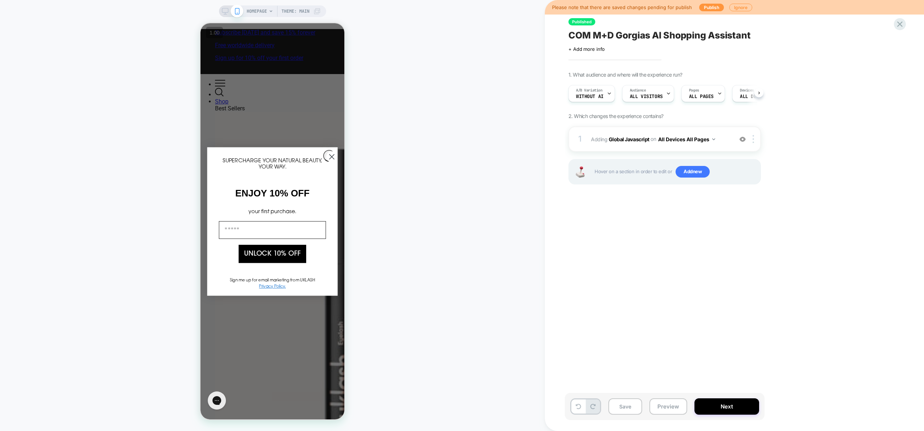
scroll to position [0, 0]
click at [719, 142] on span "Adding Global Javascript on All Devices All Pages" at bounding box center [660, 139] width 138 height 11
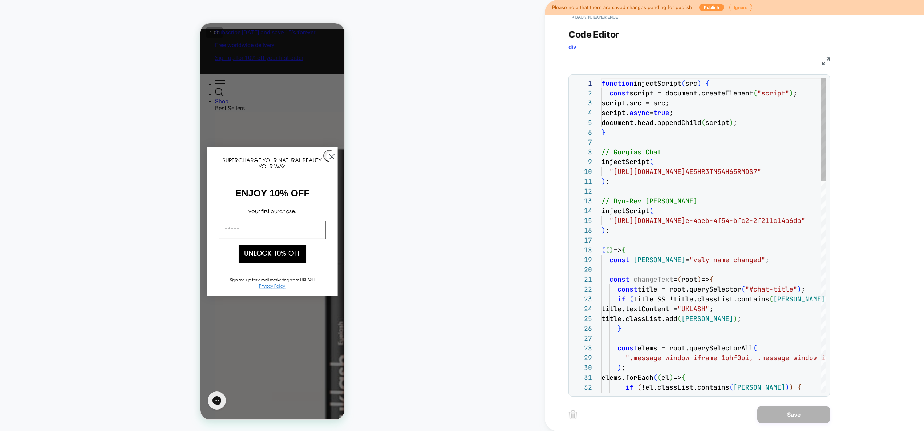
scroll to position [98, 0]
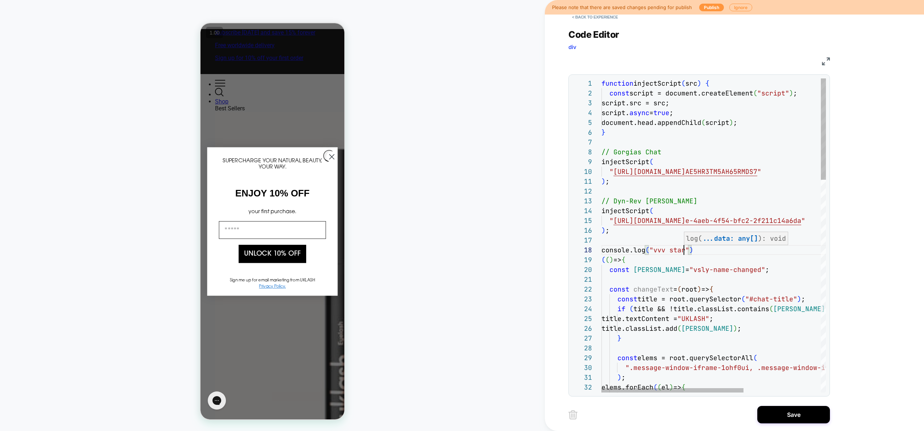
scroll to position [69, 86]
type textarea "**********"
click at [794, 416] on button "Save" at bounding box center [794, 414] width 73 height 17
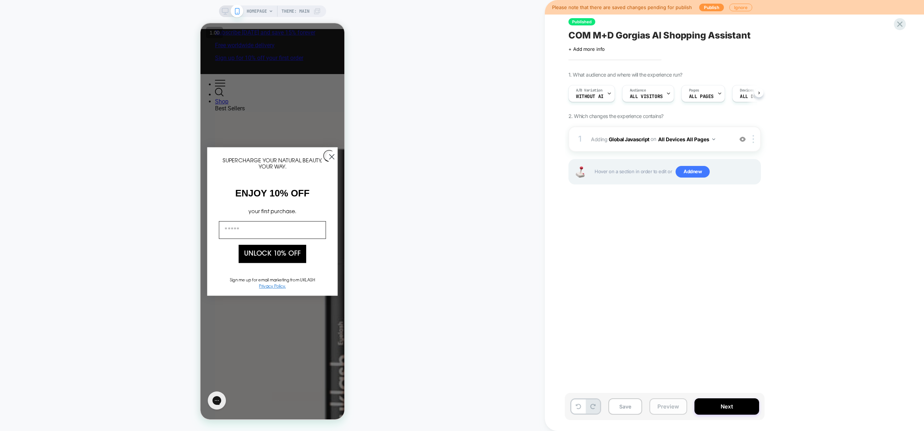
click at [669, 407] on button "Preview" at bounding box center [669, 407] width 38 height 16
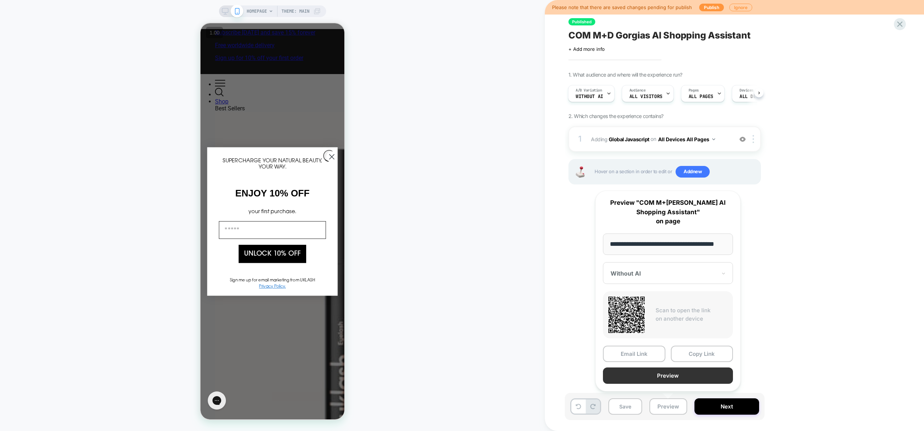
scroll to position [0, 0]
click at [668, 374] on button "Preview" at bounding box center [668, 376] width 130 height 16
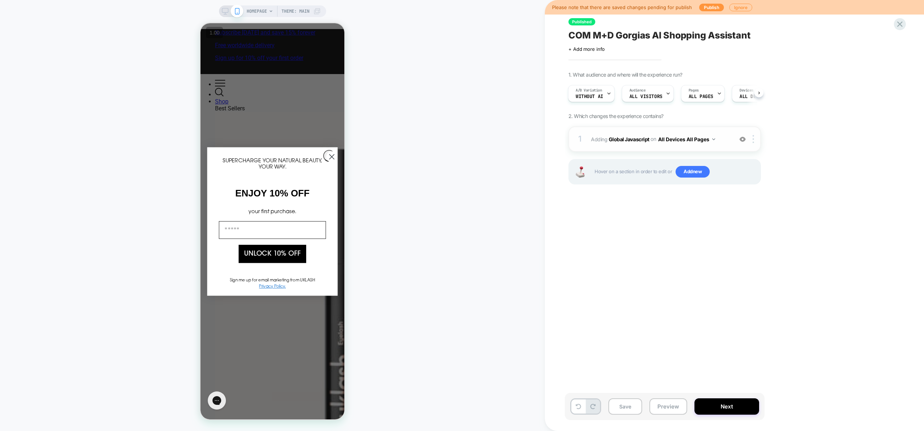
click at [721, 147] on div "1 Adding Global Javascript on All Devices All Pages Add Before Add After Target…" at bounding box center [665, 138] width 193 height 25
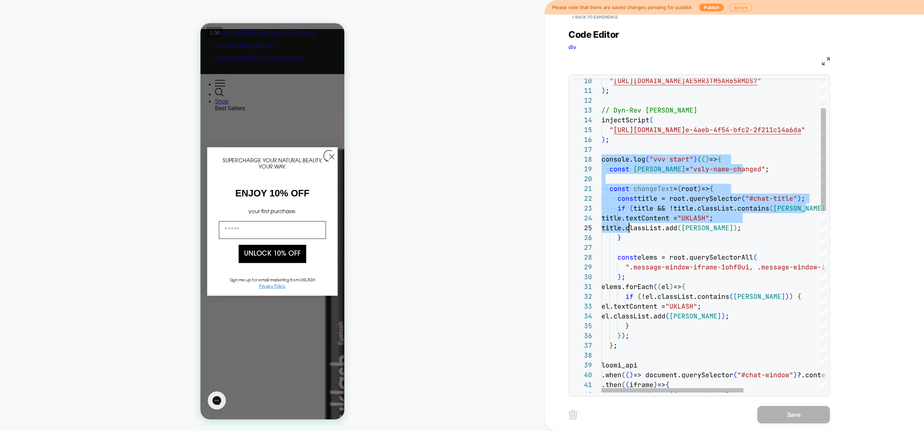
scroll to position [69, 35]
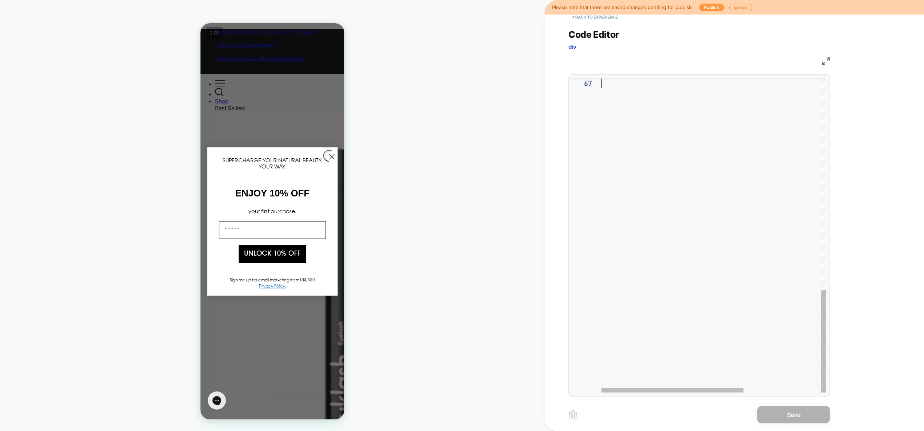
drag, startPoint x: 603, startPoint y: 195, endPoint x: 640, endPoint y: 267, distance: 80.4
type textarea "**********"
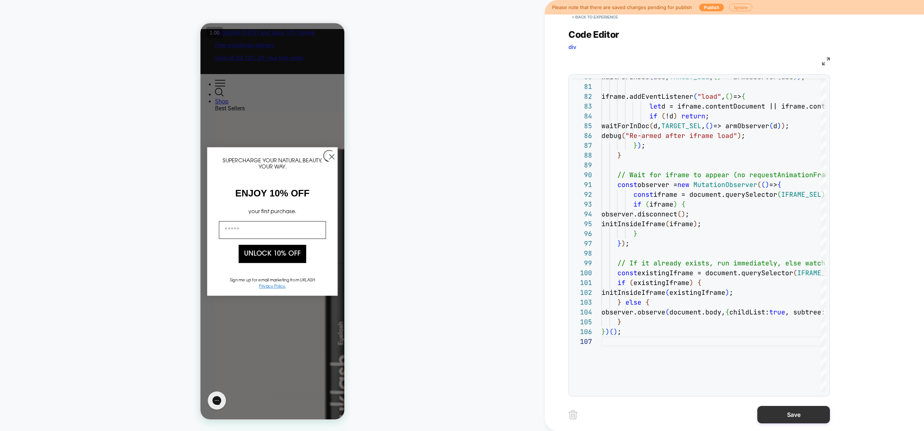
click at [802, 413] on button "Save" at bounding box center [794, 414] width 73 height 17
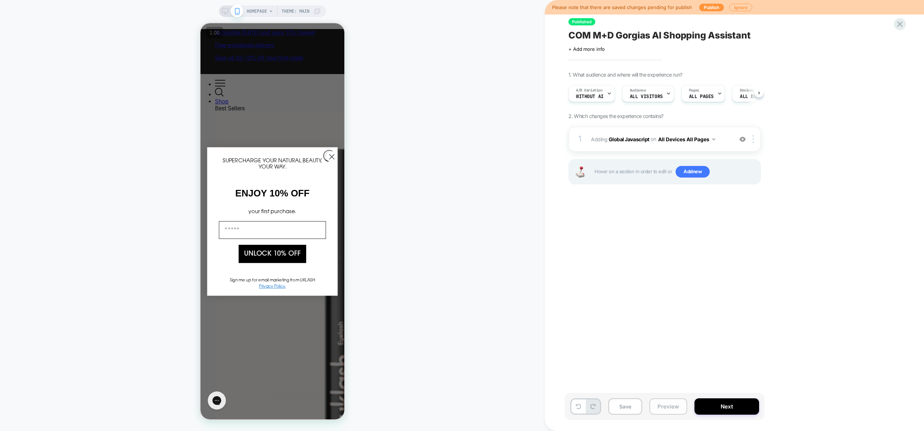
scroll to position [0, 0]
click at [676, 406] on button "Preview" at bounding box center [669, 407] width 38 height 16
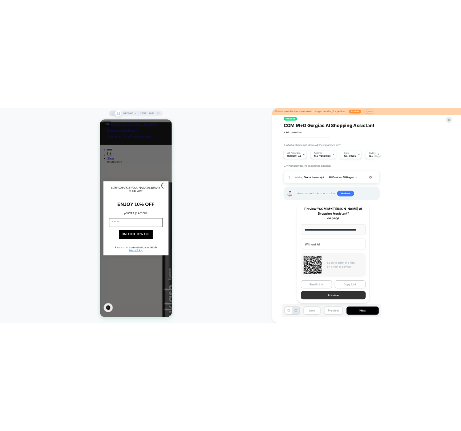
scroll to position [0, 0]
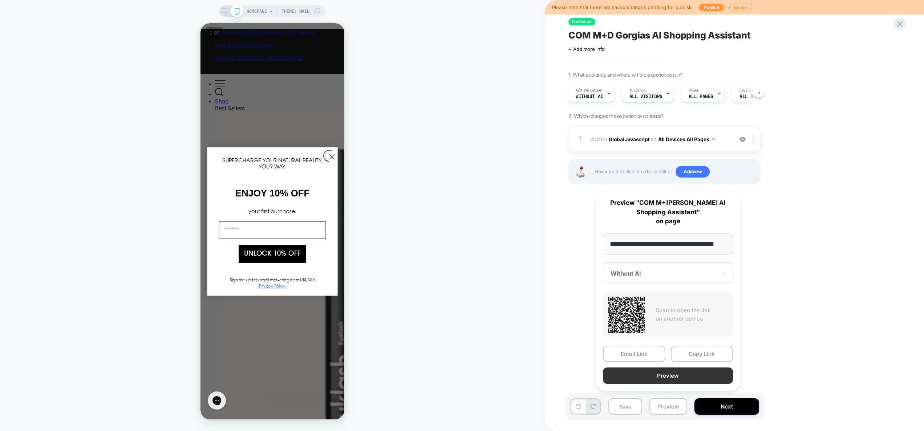
click at [680, 377] on button "Preview" at bounding box center [668, 376] width 130 height 16
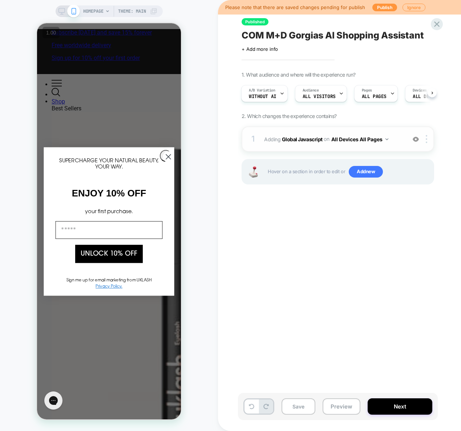
click at [359, 145] on div "1 Adding Global Javascript on All Devices All Pages Add Before Add After Target…" at bounding box center [338, 138] width 193 height 25
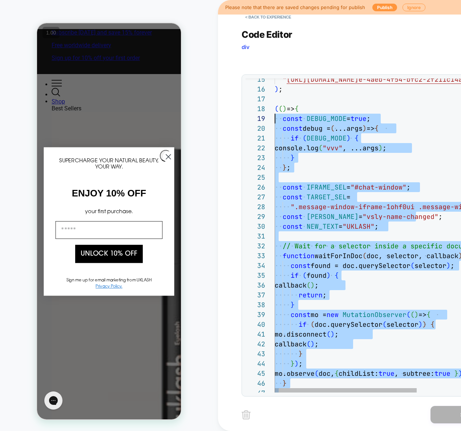
scroll to position [69, 0]
drag, startPoint x: 347, startPoint y: 291, endPoint x: 265, endPoint y: 110, distance: 198.7
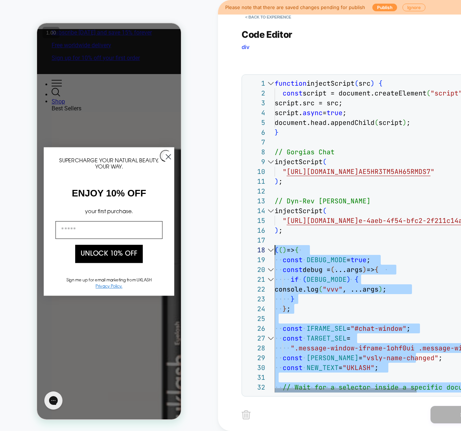
drag, startPoint x: 324, startPoint y: 250, endPoint x: 266, endPoint y: 253, distance: 58.6
type textarea "**********"
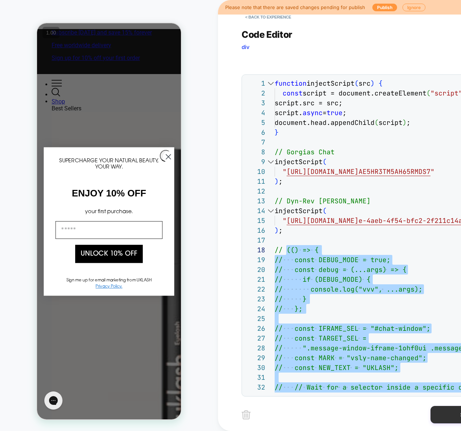
click at [444, 416] on button "Save" at bounding box center [467, 414] width 73 height 17
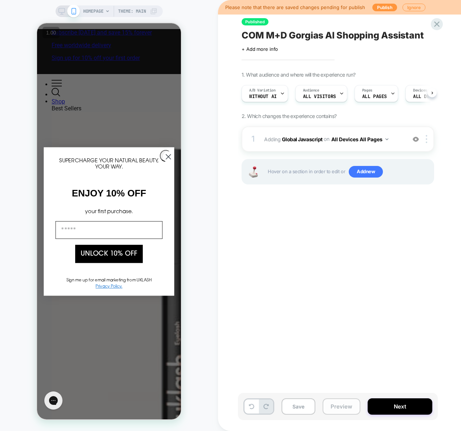
scroll to position [0, 0]
click at [343, 406] on button "Preview" at bounding box center [342, 407] width 38 height 16
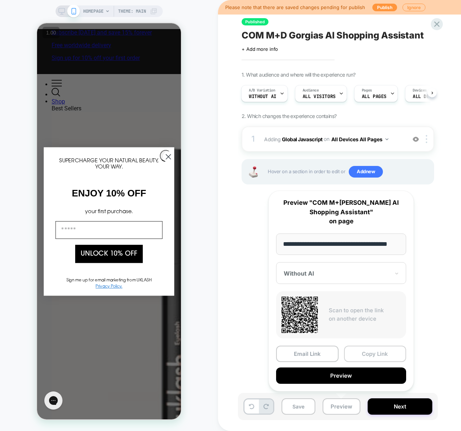
scroll to position [0, 0]
click at [363, 355] on button "Copy Link" at bounding box center [375, 354] width 62 height 16
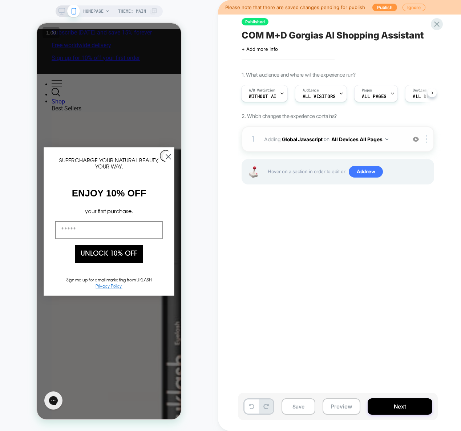
click at [390, 144] on span "Adding Global Javascript on All Devices All Pages" at bounding box center [333, 139] width 138 height 11
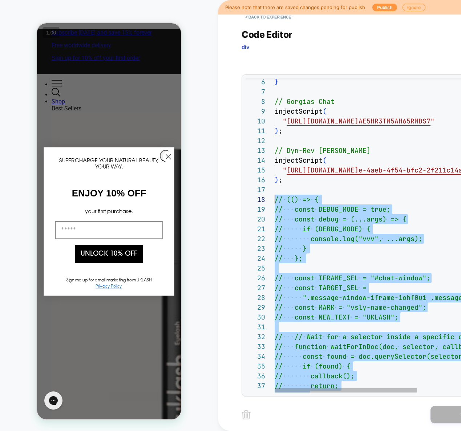
scroll to position [69, 0]
drag, startPoint x: 358, startPoint y: 337, endPoint x: 242, endPoint y: 201, distance: 178.6
type textarea "**********"
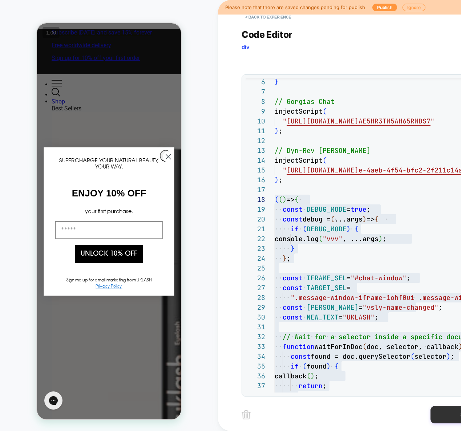
click at [444, 416] on button "Save" at bounding box center [467, 414] width 73 height 17
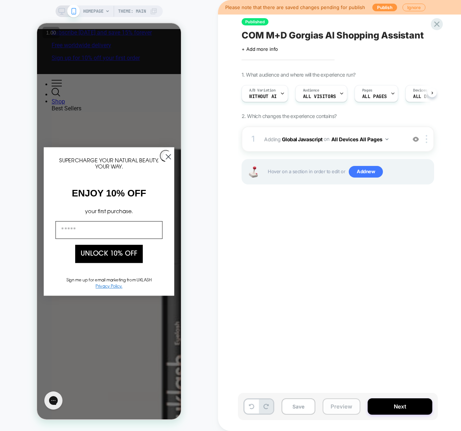
scroll to position [0, 0]
click at [341, 407] on button "Preview" at bounding box center [342, 407] width 38 height 16
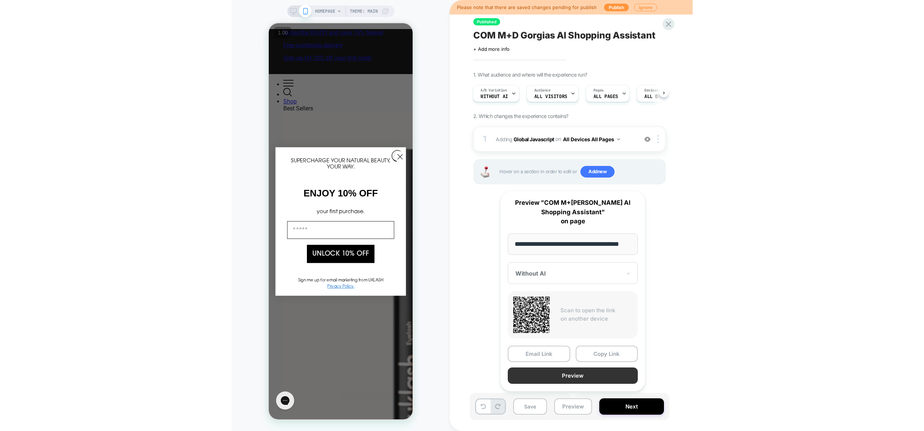
scroll to position [0, 0]
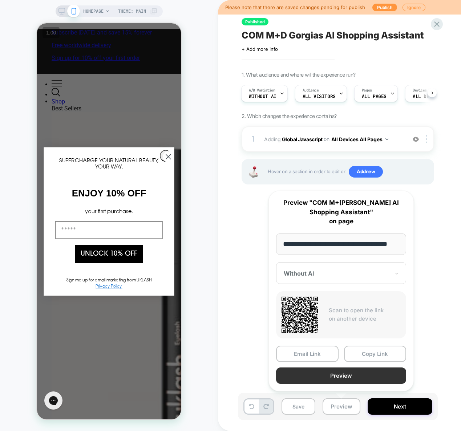
click at [344, 377] on button "Preview" at bounding box center [341, 376] width 130 height 16
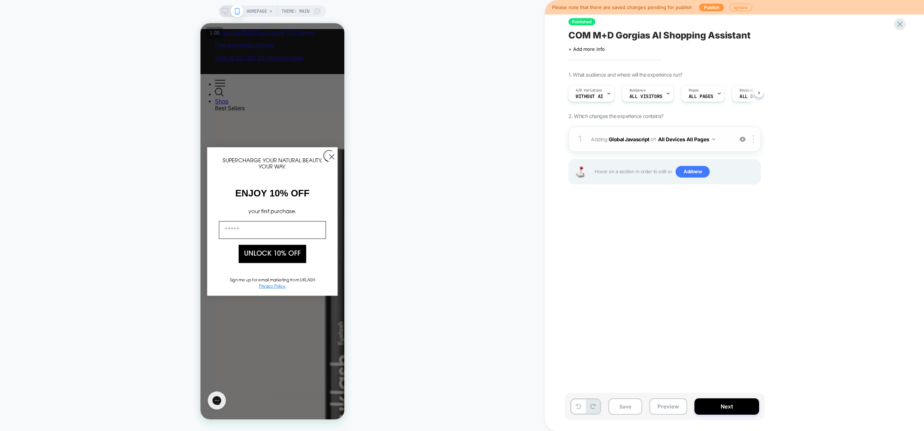
click at [728, 148] on div "1 Adding Global Javascript on All Devices All Pages Add Before Add After Target…" at bounding box center [665, 138] width 193 height 25
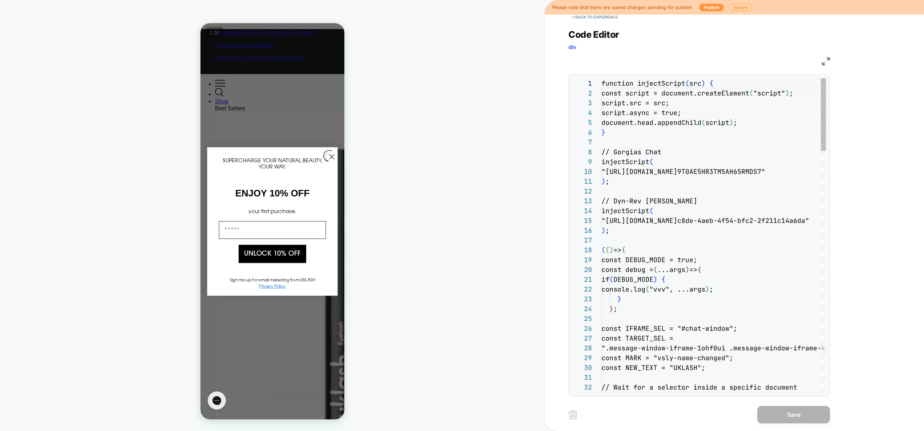
scroll to position [98, 0]
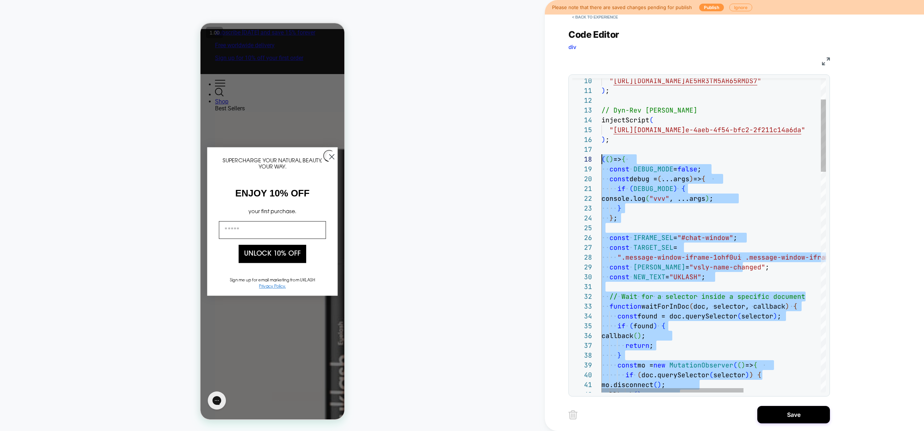
scroll to position [69, 0]
drag, startPoint x: 689, startPoint y: 339, endPoint x: 573, endPoint y: 158, distance: 214.1
type textarea "**********"
click at [795, 410] on button "Save" at bounding box center [794, 414] width 73 height 17
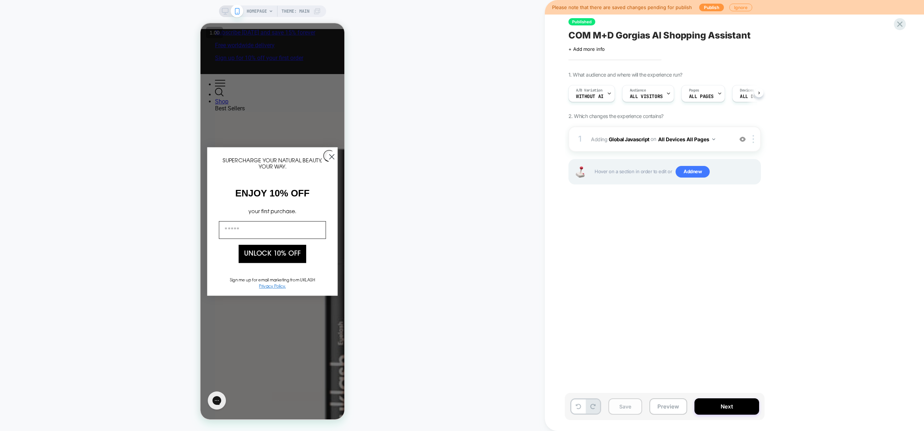
scroll to position [0, 0]
click at [637, 406] on button "Save" at bounding box center [626, 407] width 34 height 16
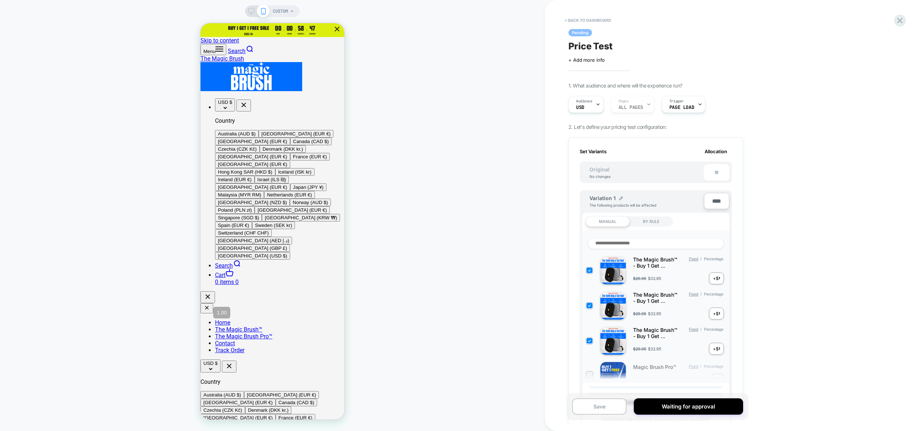
scroll to position [0, 1]
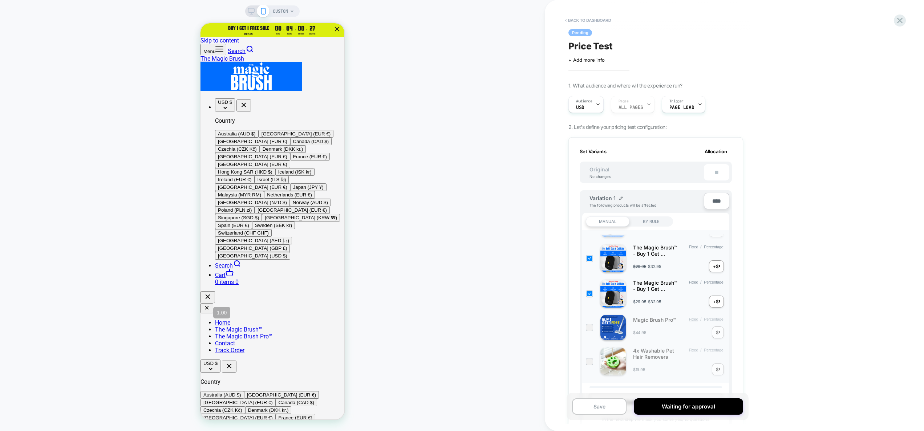
click at [569, 240] on div "Set Variants Allocation Original No changes ** Variation 1 The following produc…" at bounding box center [656, 345] width 175 height 416
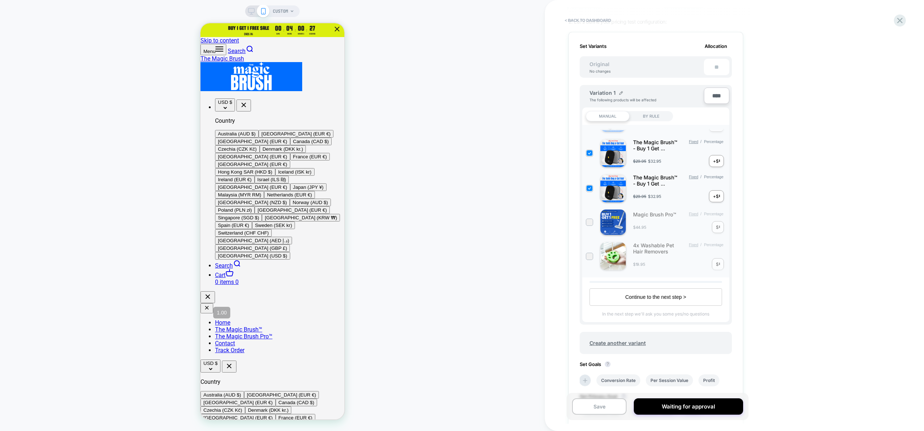
scroll to position [312, 0]
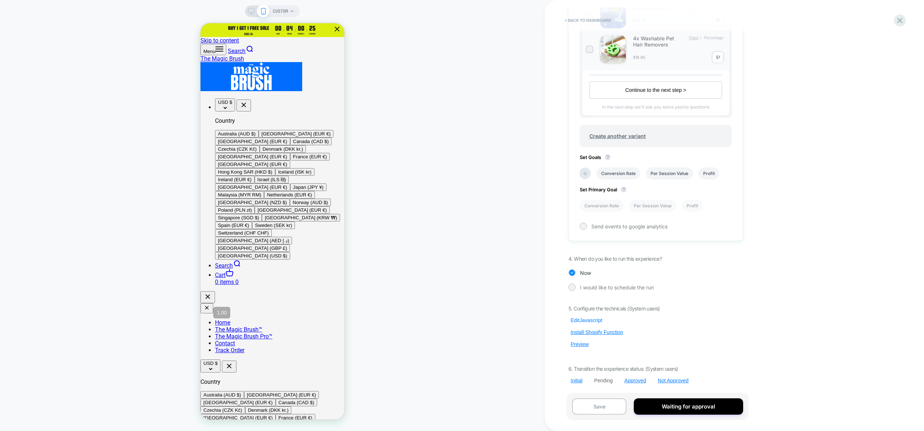
click at [579, 322] on button "Edit Javascript" at bounding box center [587, 320] width 36 height 7
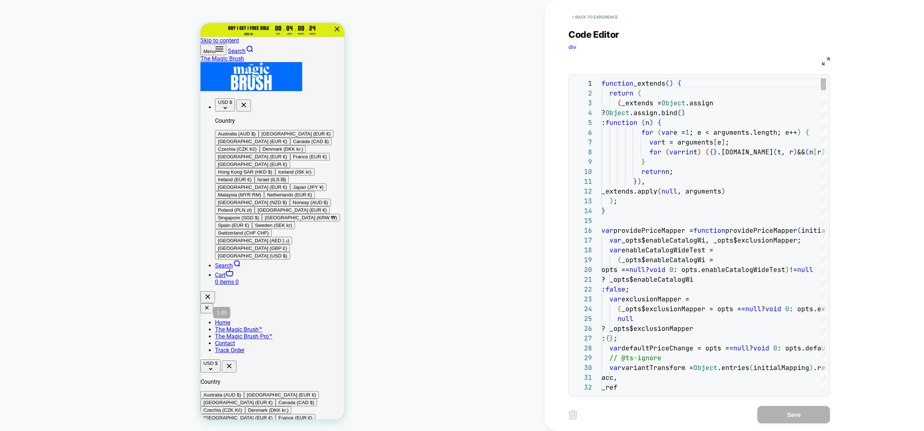
scroll to position [10, 51]
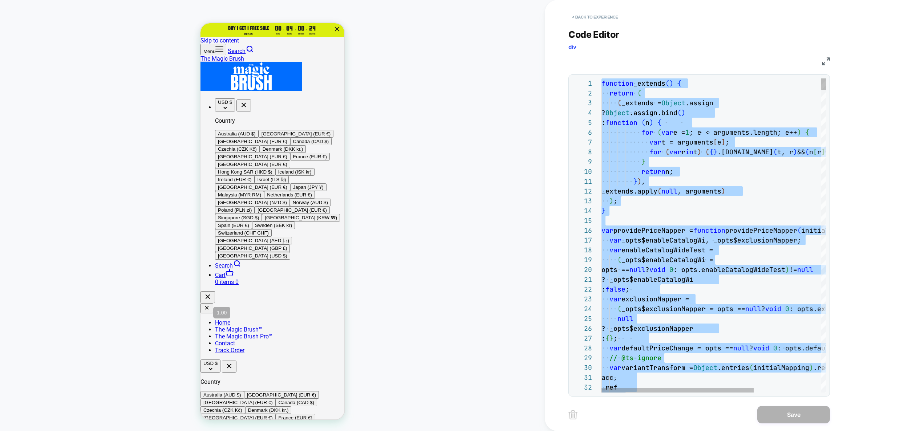
scroll to position [20, 0]
type textarea "*****"
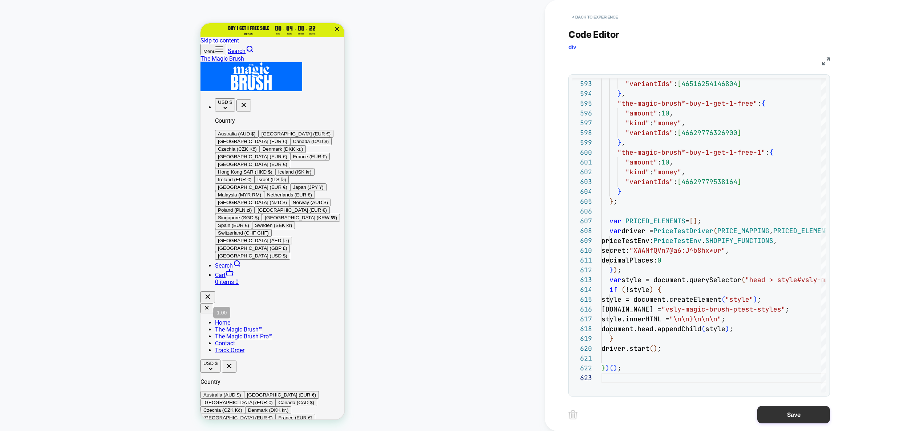
click at [781, 410] on button "Save" at bounding box center [794, 414] width 73 height 17
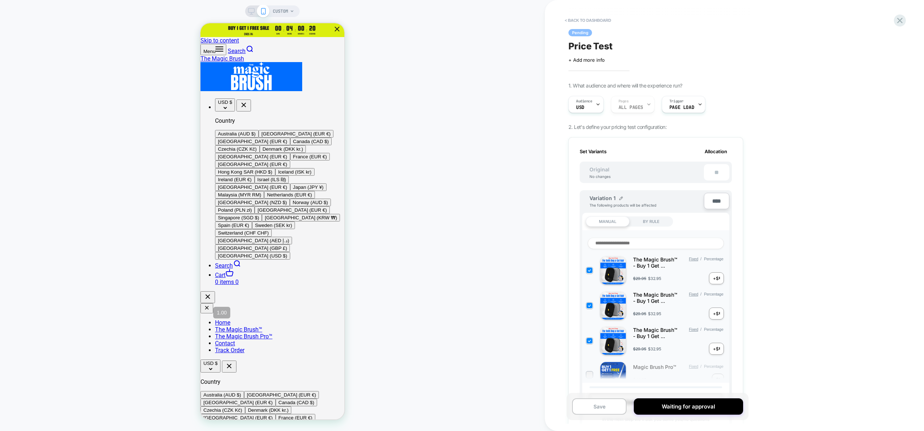
scroll to position [312, 0]
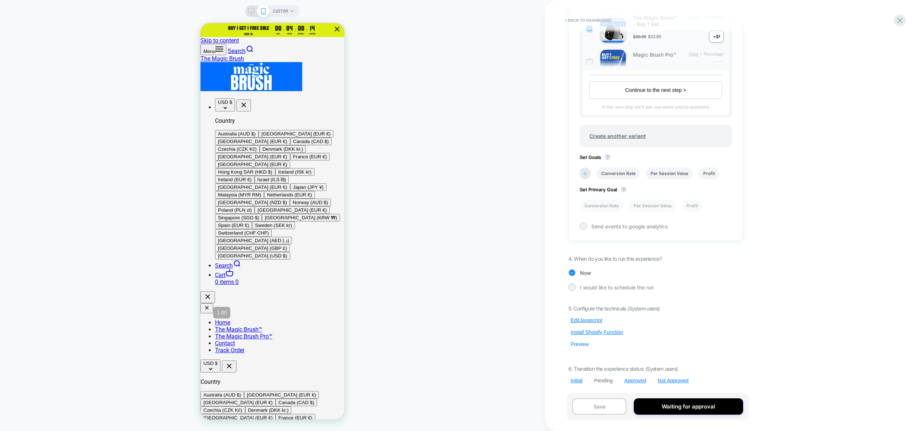
click at [588, 344] on button "Preview" at bounding box center [580, 344] width 23 height 7
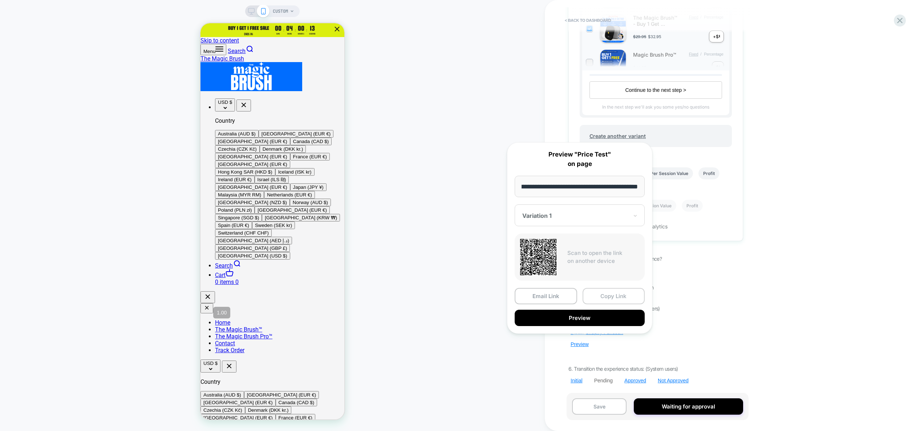
scroll to position [0, 0]
click at [602, 298] on button "Copy Link" at bounding box center [614, 296] width 62 height 16
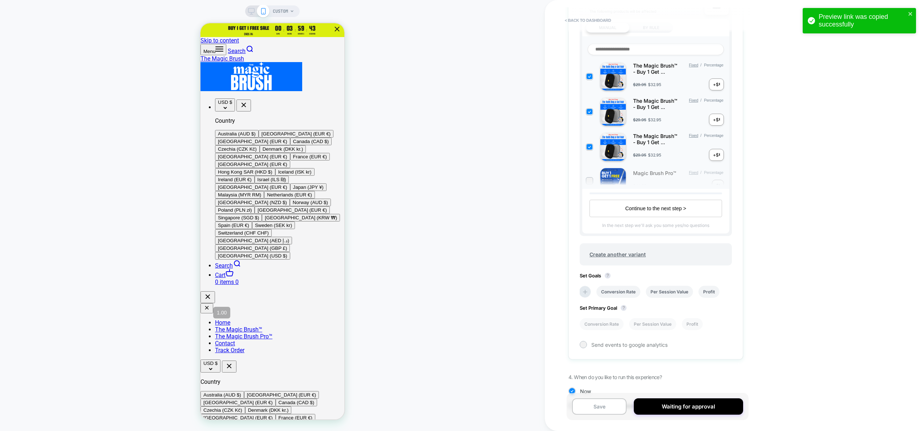
scroll to position [312, 0]
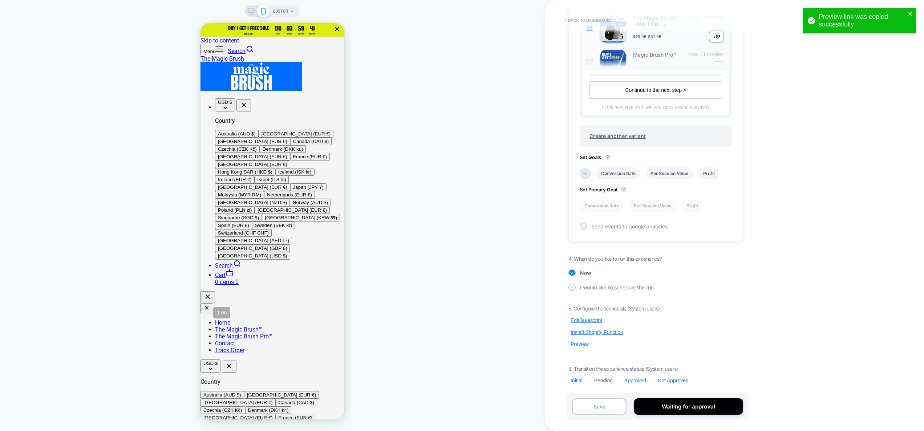
click at [582, 346] on button "Preview" at bounding box center [580, 344] width 23 height 7
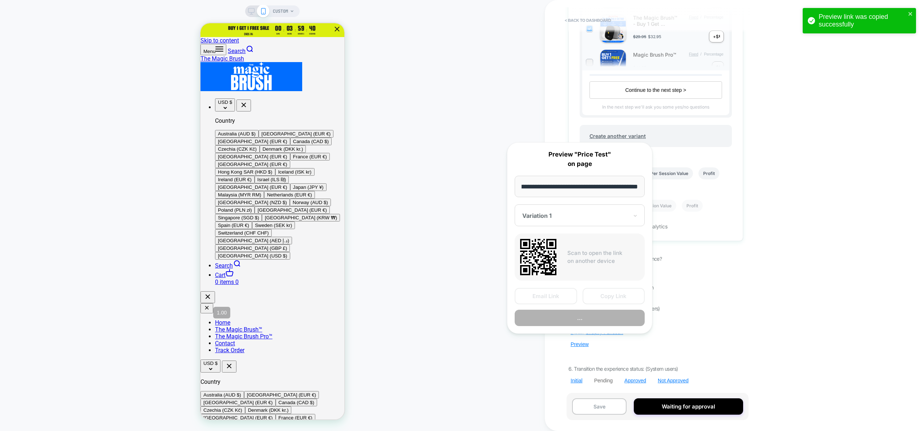
scroll to position [0, 0]
click at [616, 297] on button "Copy Link" at bounding box center [614, 296] width 62 height 16
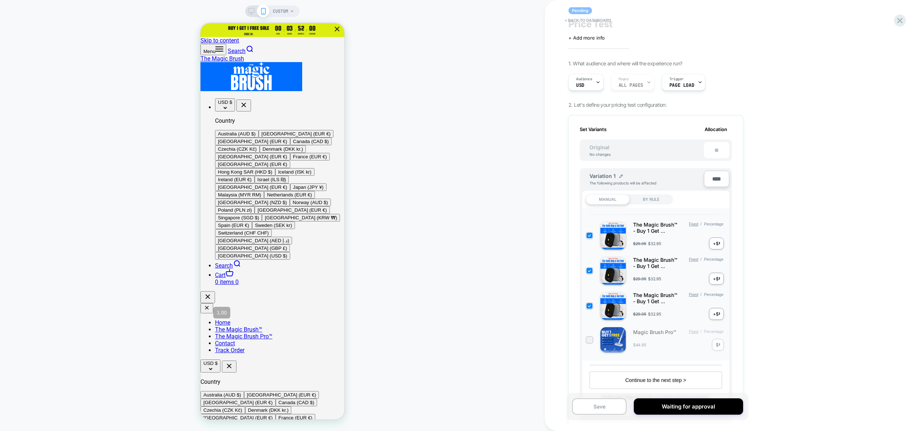
scroll to position [59, 0]
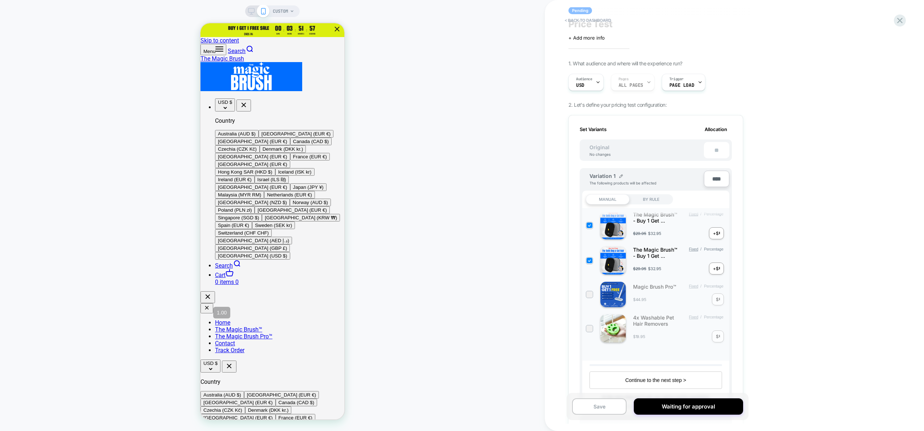
drag, startPoint x: 635, startPoint y: 319, endPoint x: 670, endPoint y: 325, distance: 35.1
click at [670, 325] on div "4x Washable Pet Hair Removers Fixed / Percentage $19.95 $ *" at bounding box center [656, 329] width 140 height 28
drag, startPoint x: 661, startPoint y: 323, endPoint x: 639, endPoint y: 305, distance: 27.9
click at [656, 321] on div "4x Washable Pet Hair Removers Fixed / Percentage $19.95 $ *" at bounding box center [656, 329] width 140 height 28
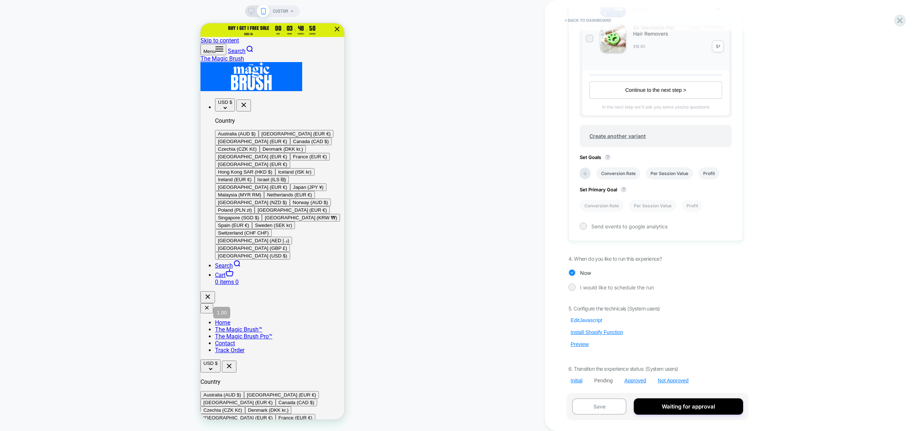
click at [589, 321] on button "Edit Javascript" at bounding box center [587, 320] width 36 height 7
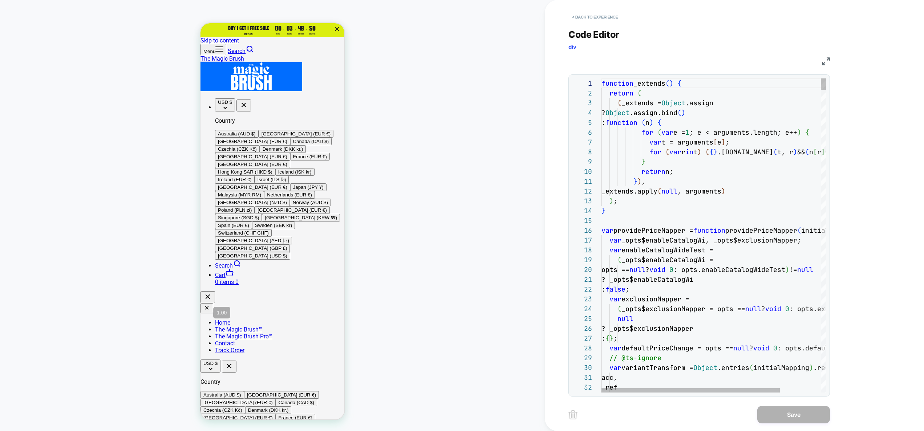
scroll to position [10, 98]
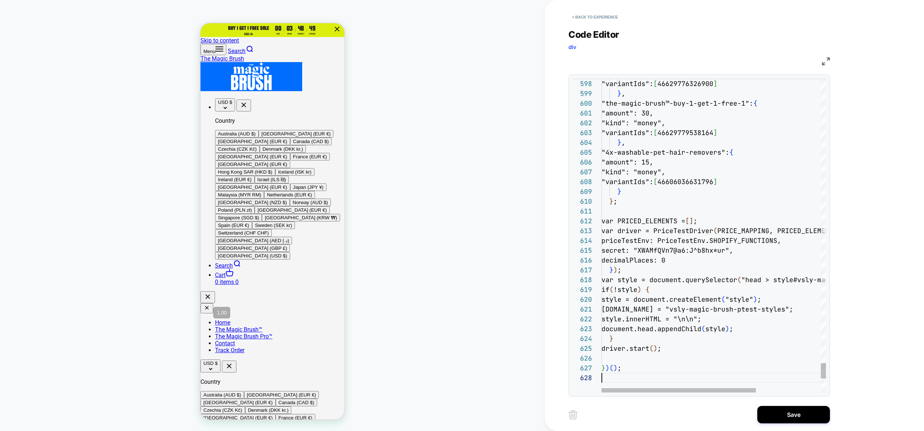
scroll to position [69, 0]
type textarea "**********"
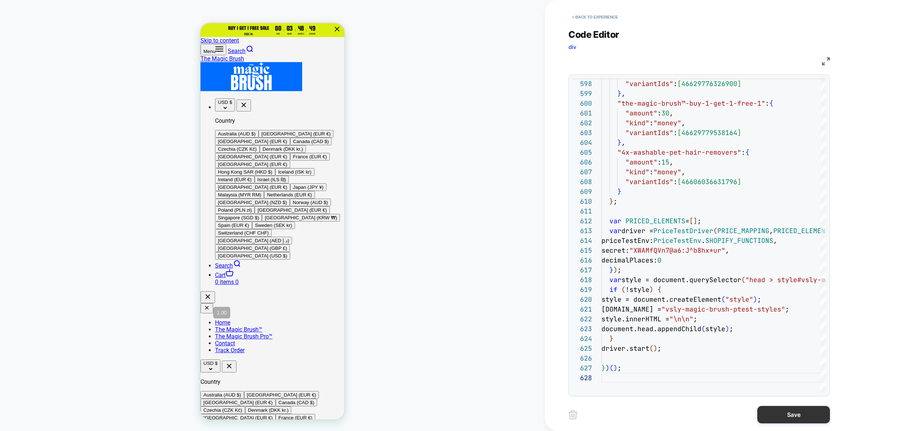
click at [795, 410] on button "Save" at bounding box center [794, 414] width 73 height 17
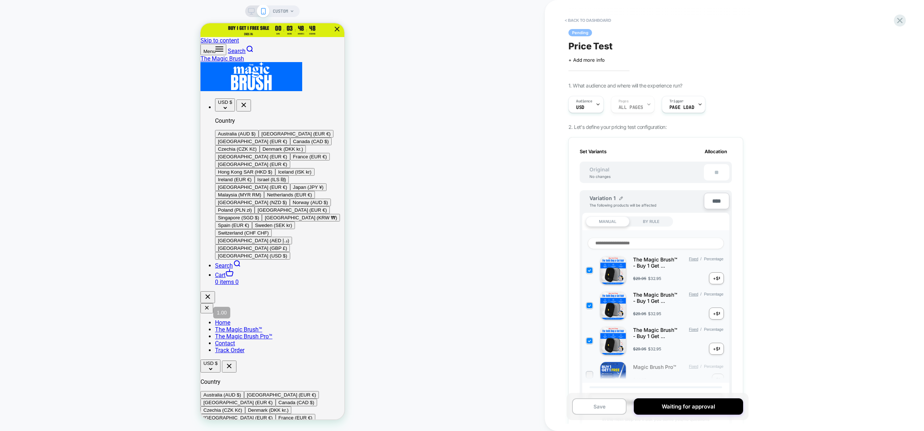
scroll to position [312, 0]
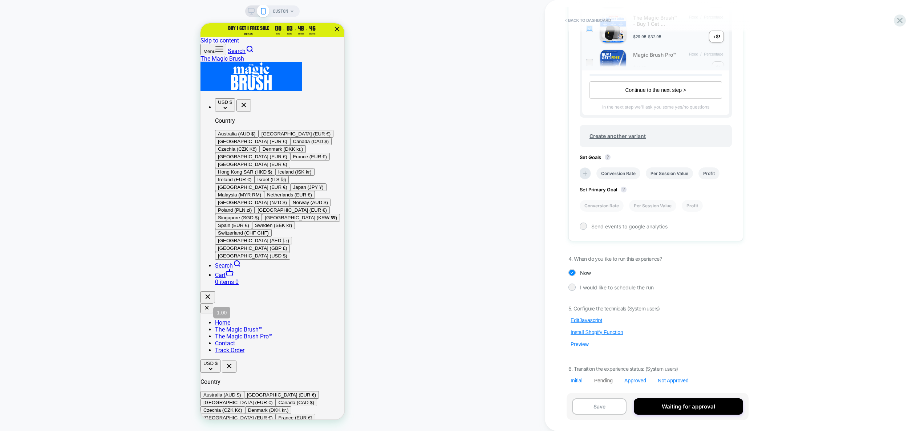
click at [584, 345] on button "Preview" at bounding box center [580, 344] width 23 height 7
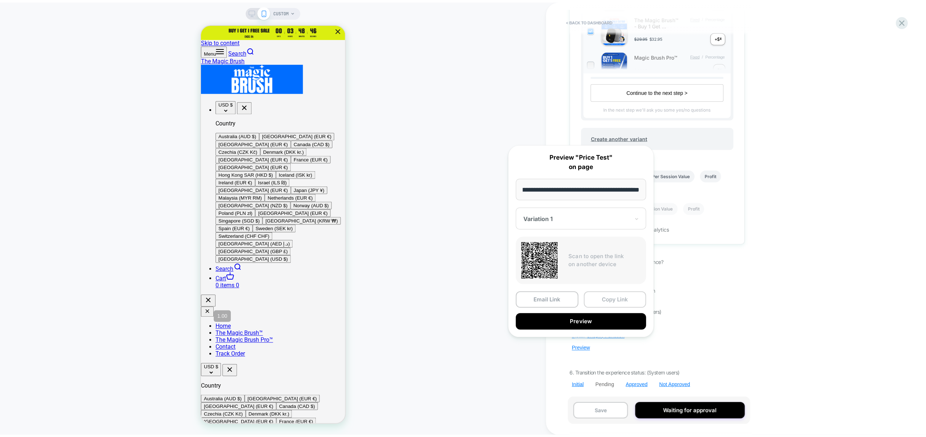
scroll to position [0, 0]
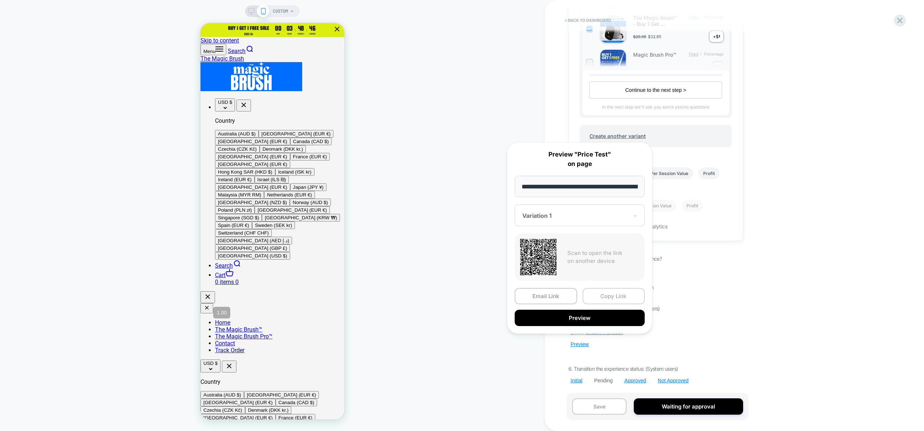
click at [623, 299] on button "Copy Link" at bounding box center [614, 296] width 62 height 16
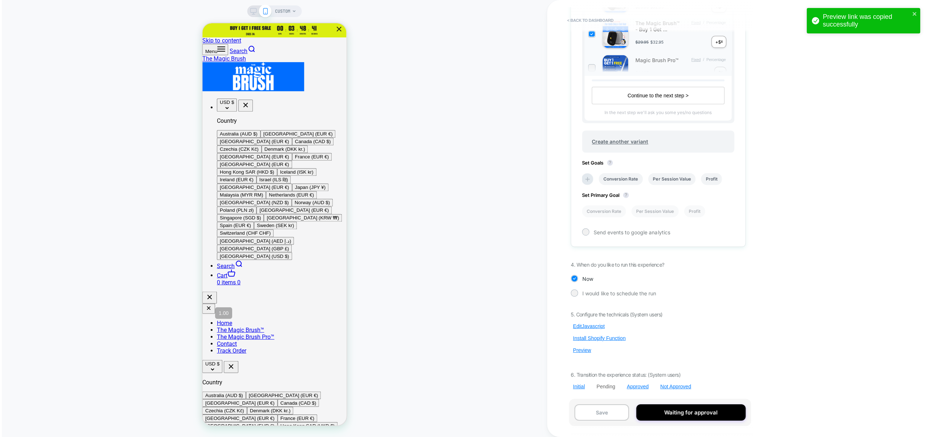
scroll to position [307, 0]
